Goal: Task Accomplishment & Management: Complete application form

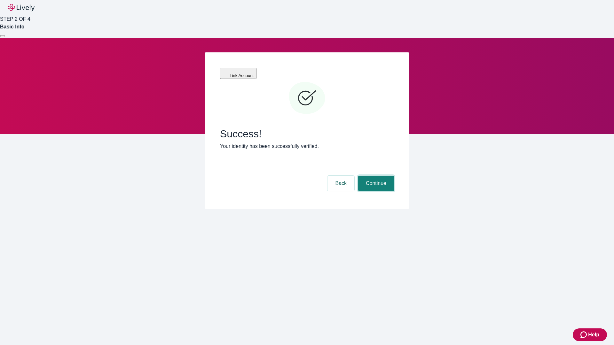
click at [375, 176] on button "Continue" at bounding box center [376, 183] width 36 height 15
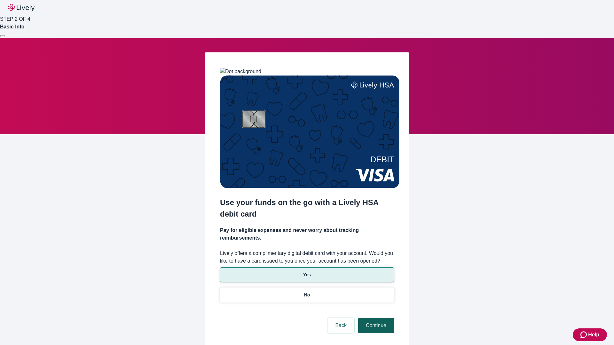
click at [307, 292] on p "No" at bounding box center [307, 295] width 6 height 7
click at [375, 318] on button "Continue" at bounding box center [376, 325] width 36 height 15
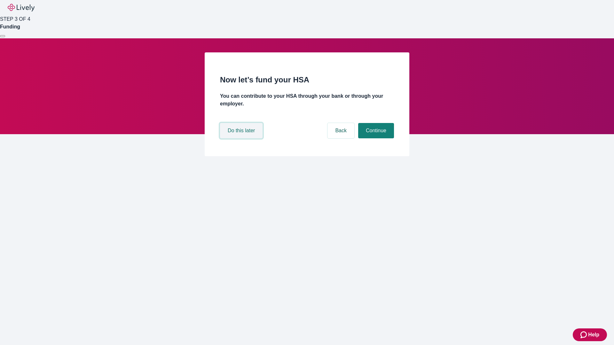
click at [242, 139] on button "Do this later" at bounding box center [241, 130] width 43 height 15
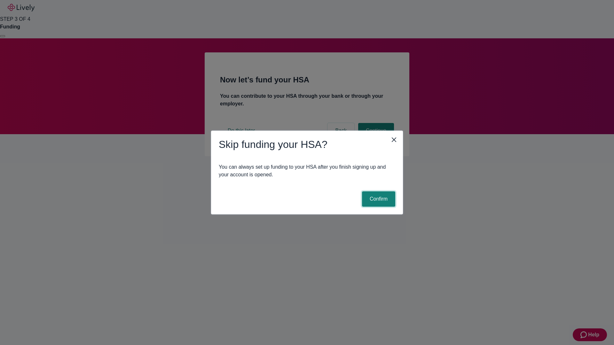
click at [378, 199] on button "Confirm" at bounding box center [378, 199] width 33 height 15
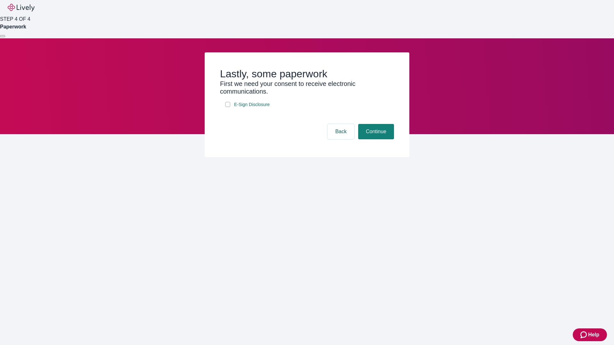
click at [228, 107] on input "E-Sign Disclosure" at bounding box center [227, 104] width 5 height 5
checkbox input "true"
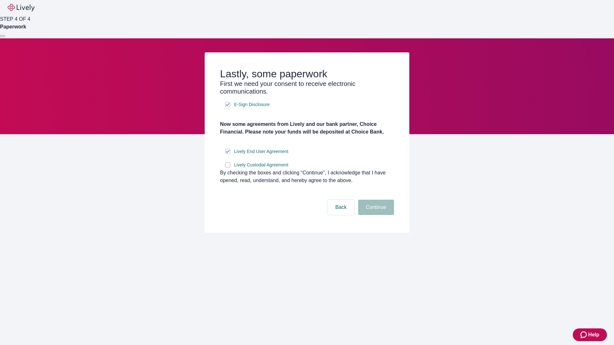
click at [228, 168] on input "Lively Custodial Agreement" at bounding box center [227, 165] width 5 height 5
checkbox input "true"
click at [375, 215] on button "Continue" at bounding box center [376, 207] width 36 height 15
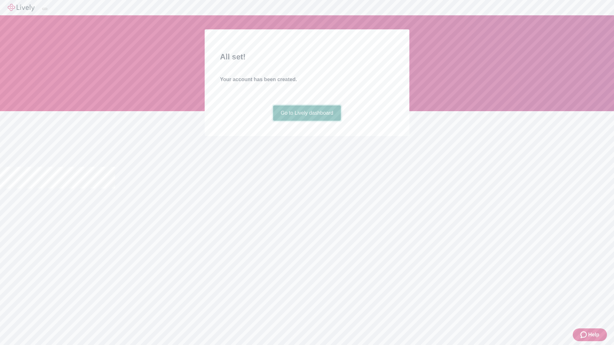
click at [307, 121] on link "Go to Lively dashboard" at bounding box center [307, 113] width 68 height 15
